Goal: Navigation & Orientation: Understand site structure

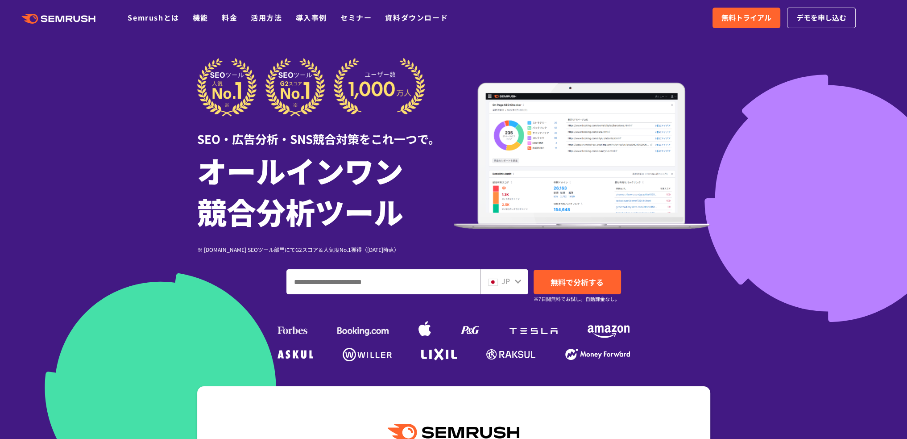
click at [80, 19] on icon at bounding box center [78, 19] width 7 height 7
click at [515, 278] on icon at bounding box center [517, 280] width 7 height 7
click at [512, 286] on div "JP" at bounding box center [502, 281] width 29 height 12
click at [515, 282] on icon at bounding box center [517, 280] width 7 height 7
click at [516, 281] on icon at bounding box center [517, 280] width 7 height 7
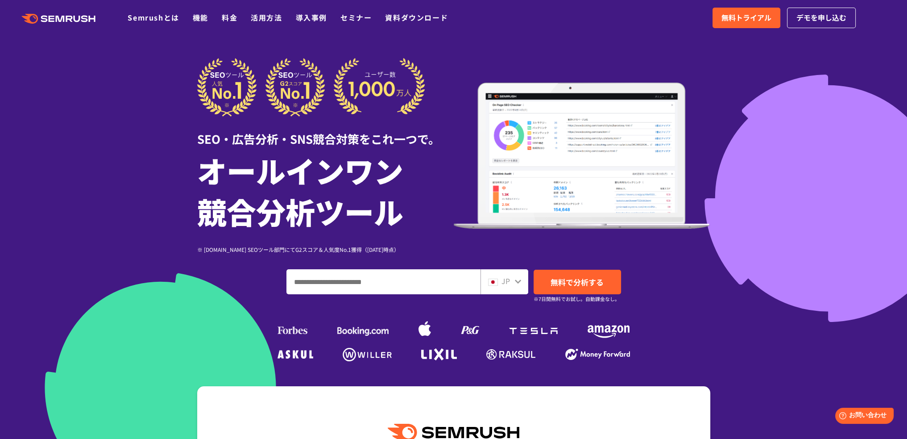
click at [493, 281] on img at bounding box center [493, 281] width 10 height 7
click at [508, 280] on span "JP" at bounding box center [505, 280] width 8 height 11
drag, startPoint x: 509, startPoint y: 280, endPoint x: 467, endPoint y: 241, distance: 56.8
click at [508, 279] on span "JP" at bounding box center [505, 280] width 8 height 11
